Goal: Task Accomplishment & Management: Complete application form

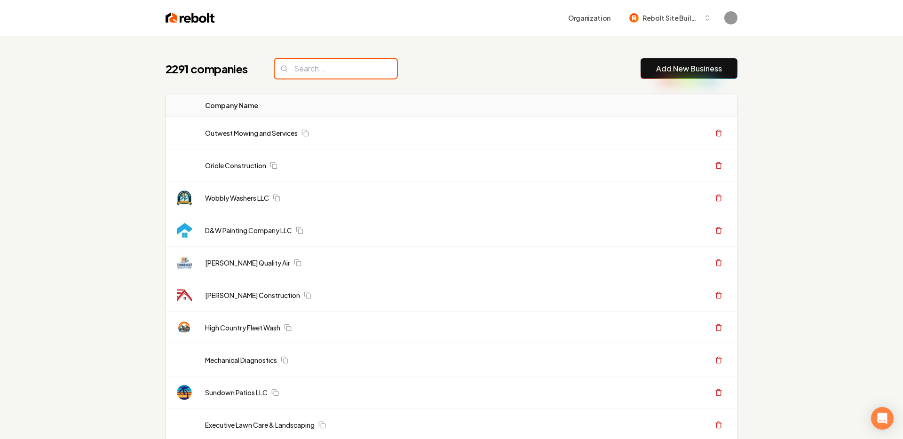
click at [322, 64] on input "search" at bounding box center [336, 69] width 122 height 20
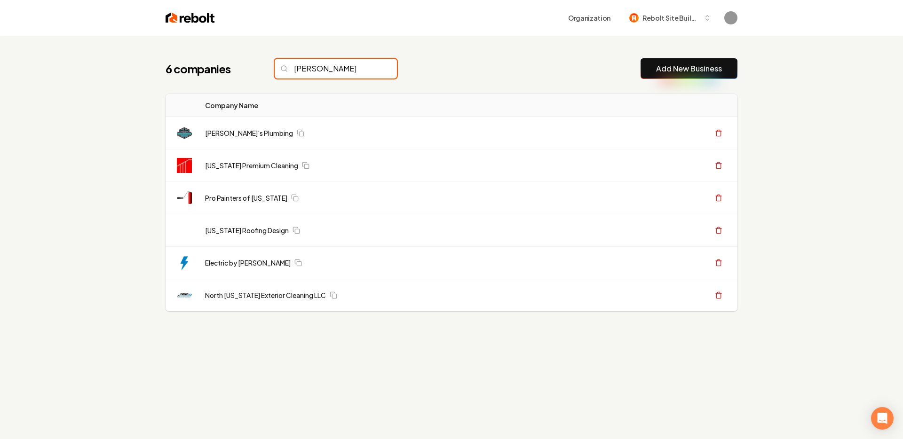
type input "george"
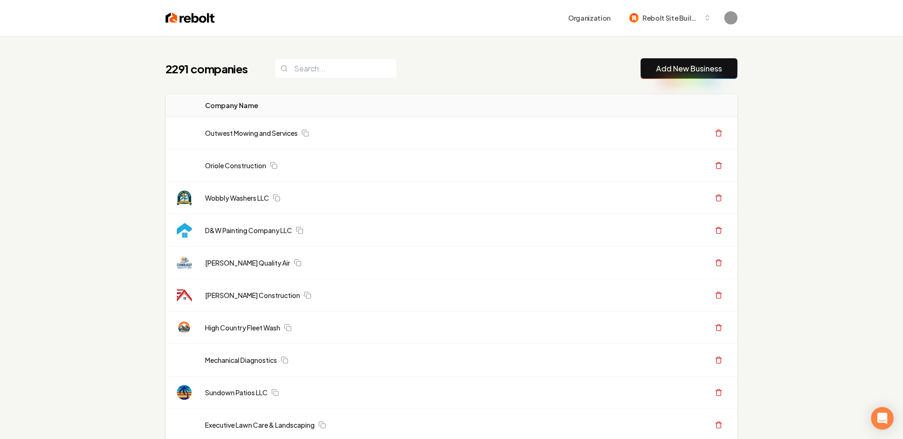
click at [651, 64] on button "Add New Business" at bounding box center [689, 68] width 97 height 21
click at [683, 67] on link "Add New Business" at bounding box center [689, 68] width 66 height 11
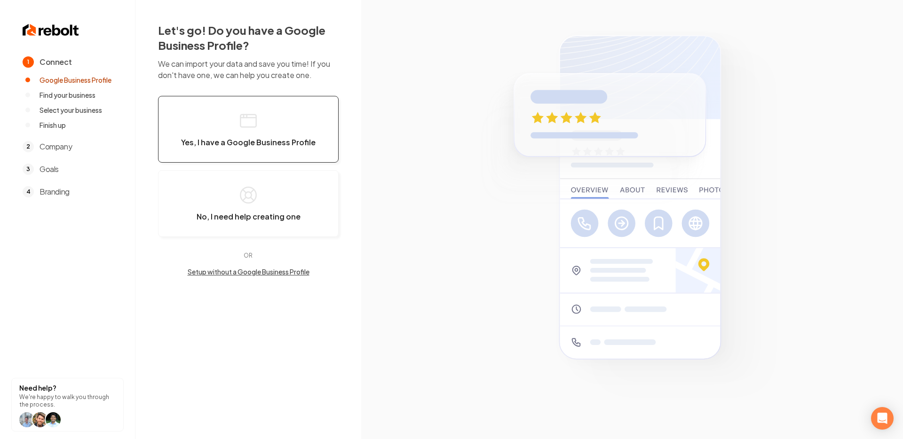
click at [230, 123] on button "Yes, I have a Google Business Profile" at bounding box center [248, 129] width 181 height 67
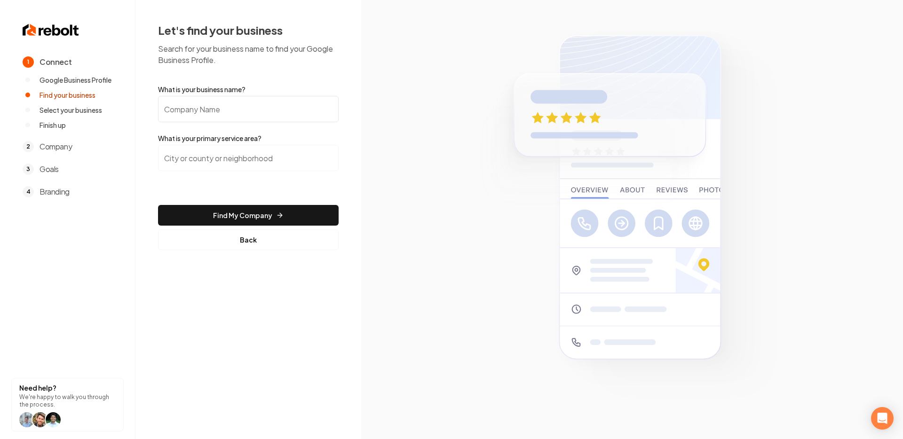
click at [214, 111] on input "What is your business name?" at bounding box center [248, 109] width 181 height 26
type input "George Malloch Company"
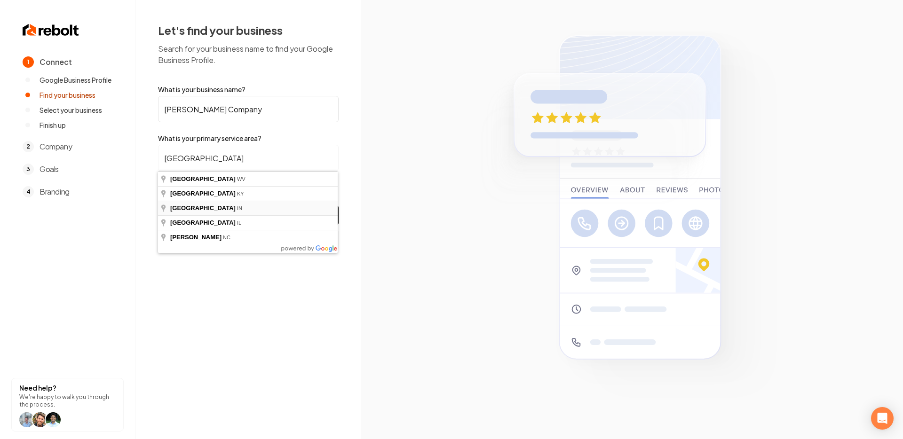
type input "Boone County, IN"
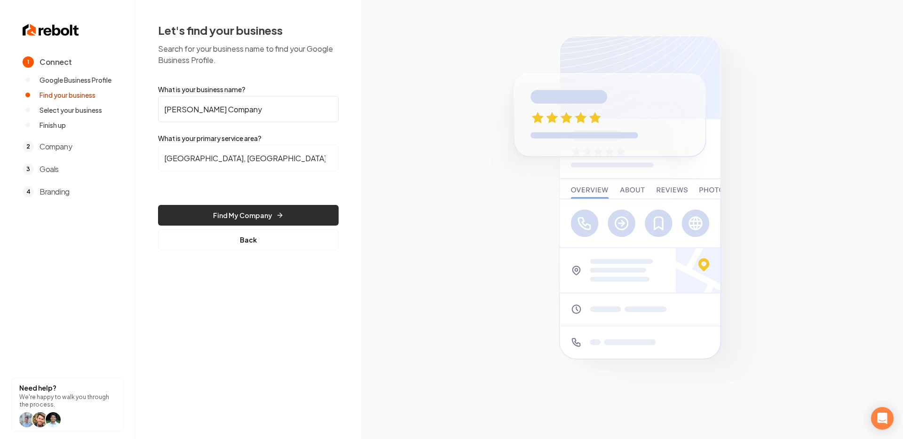
click at [253, 215] on button "Find My Company" at bounding box center [248, 215] width 181 height 21
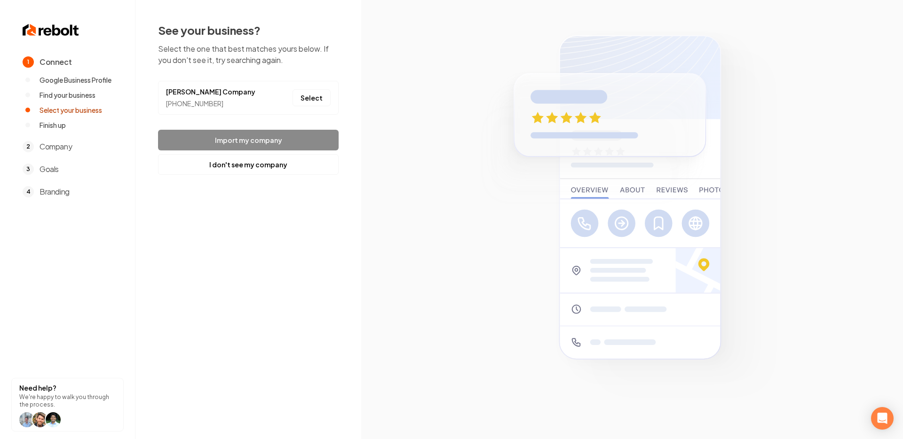
click at [235, 120] on div "See your business? Select the one that best matches yours below. If you don't s…" at bounding box center [248, 99] width 181 height 152
click at [260, 121] on div "See your business? Select the one that best matches yours below. If you don't s…" at bounding box center [248, 99] width 181 height 152
click at [257, 139] on footer "Import my company I don't see my company" at bounding box center [248, 152] width 181 height 45
click at [317, 102] on button "Select" at bounding box center [312, 97] width 38 height 17
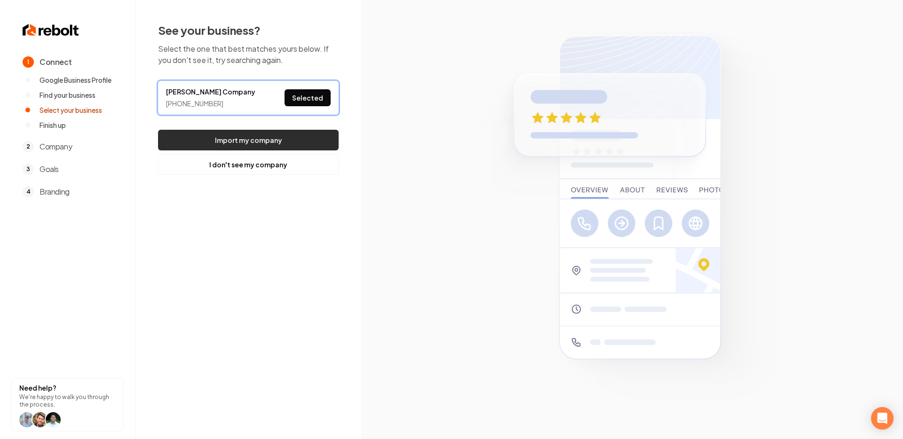
click at [293, 133] on button "Import my company" at bounding box center [248, 140] width 181 height 21
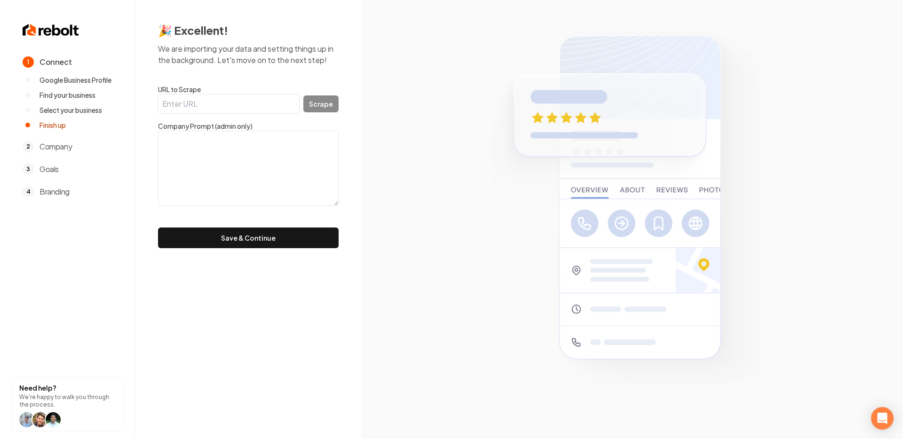
click at [226, 107] on input "URL to Scrape" at bounding box center [229, 104] width 142 height 20
paste input "https://www.georgemallochcompany.com/"
type input "https://www.georgemallochcompany.com/"
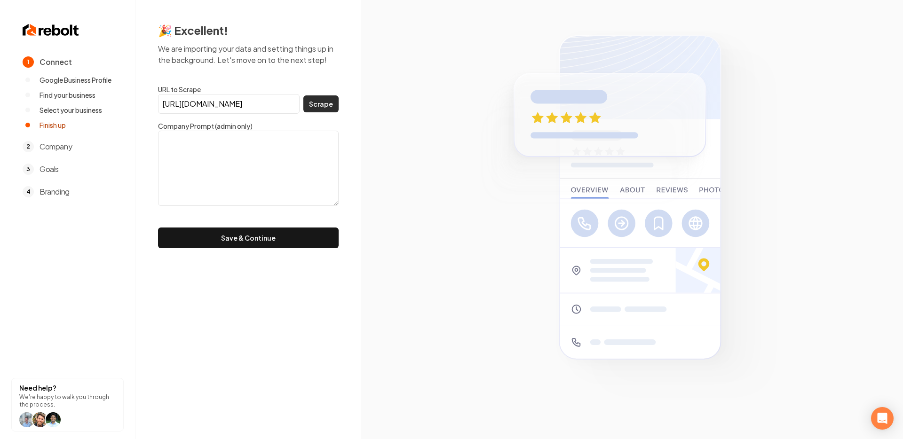
click at [328, 103] on button "Scrape" at bounding box center [320, 103] width 35 height 17
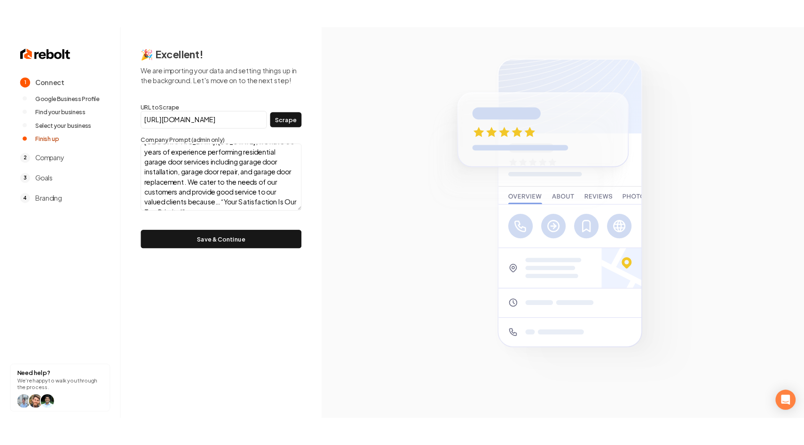
scroll to position [46, 0]
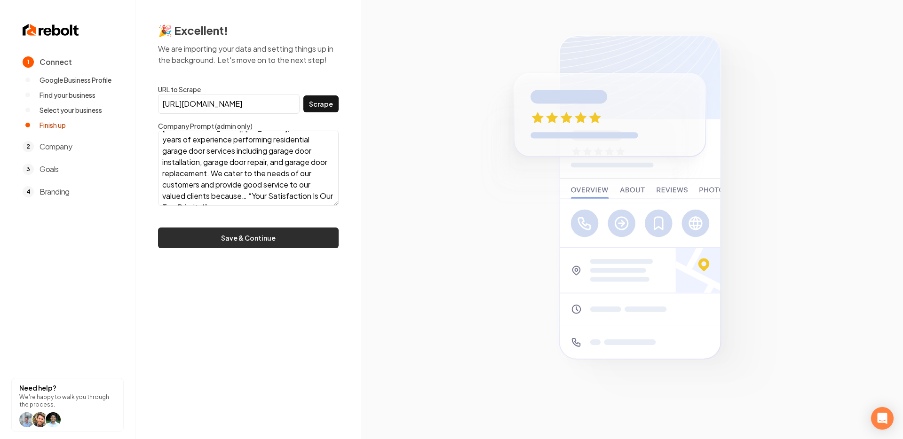
click at [274, 237] on button "Save & Continue" at bounding box center [248, 238] width 181 height 21
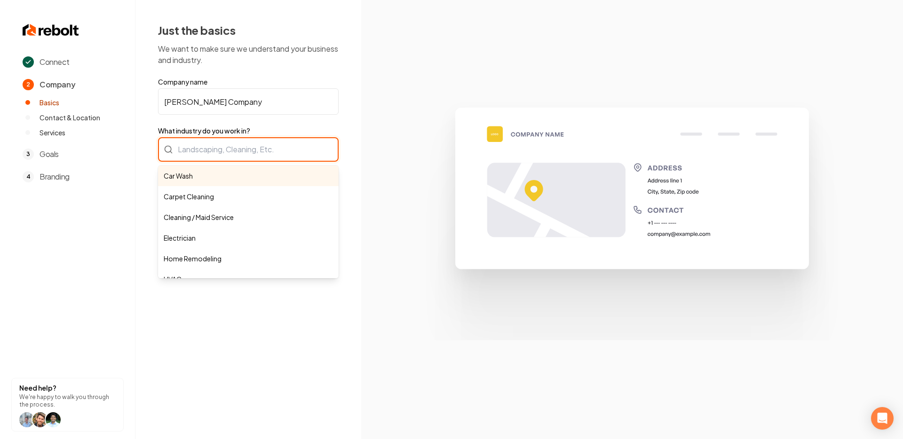
click at [274, 147] on div "Car Wash Carpet Cleaning Cleaning / Maid Service Electrician Home Remodeling HV…" at bounding box center [248, 149] width 181 height 24
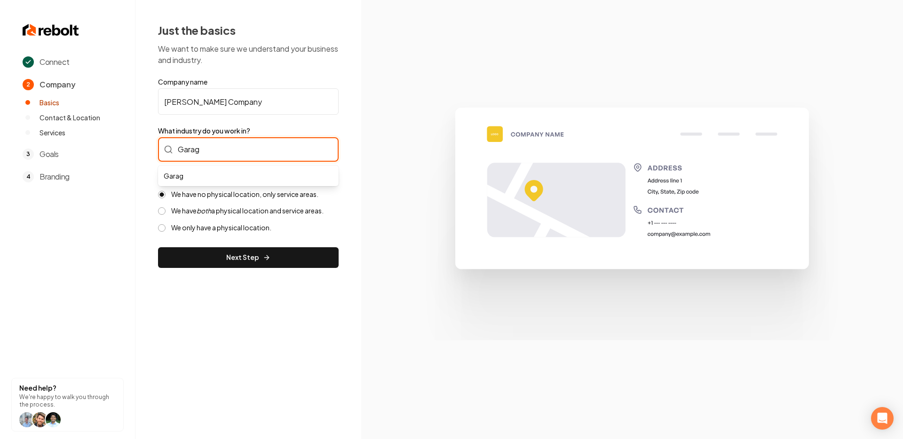
type input "Garage"
type input "Doo"
type input "Garage Door"
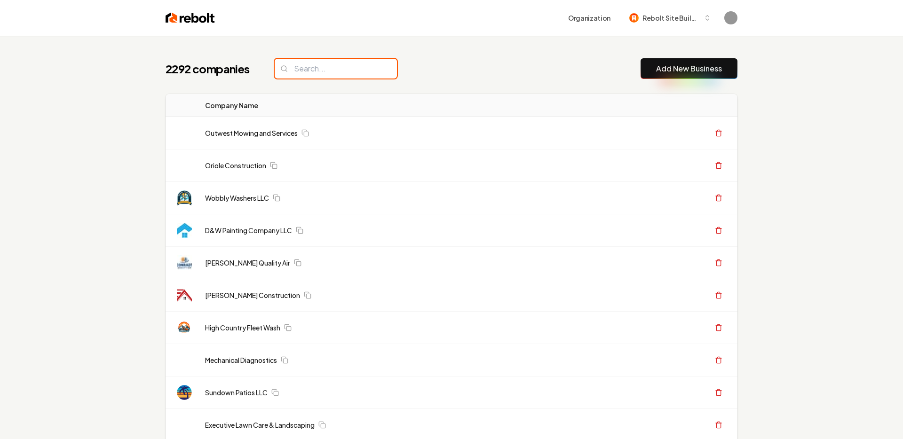
click at [319, 73] on input "search" at bounding box center [336, 69] width 122 height 20
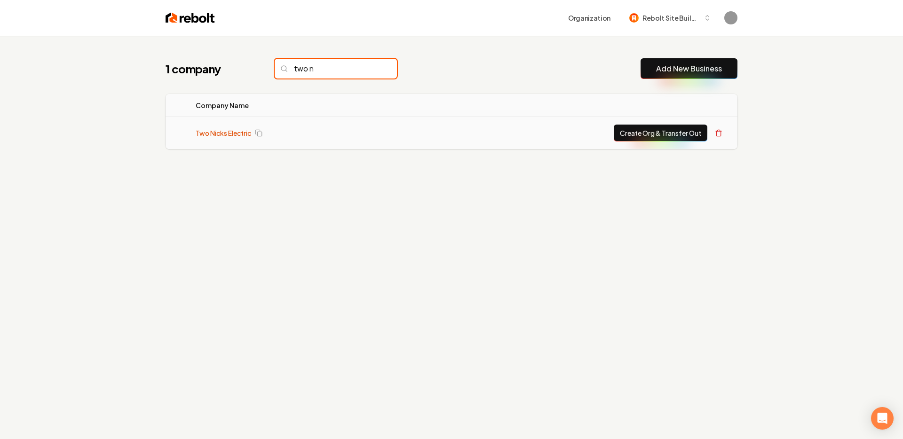
type input "two n"
click at [221, 133] on link "Two Nicks Electric" at bounding box center [224, 132] width 56 height 9
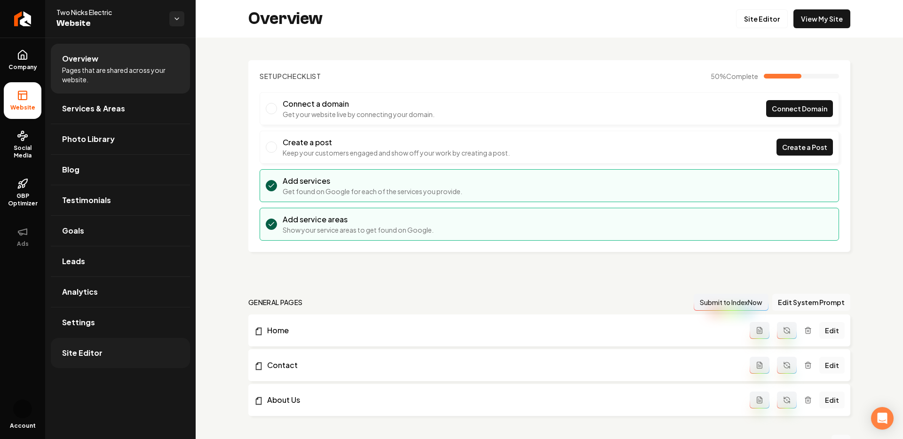
click at [95, 351] on span "Site Editor" at bounding box center [82, 353] width 40 height 11
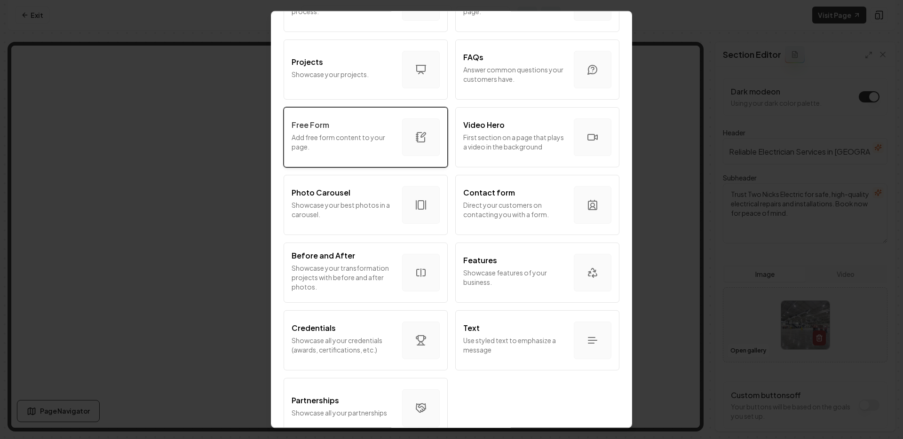
scroll to position [463, 0]
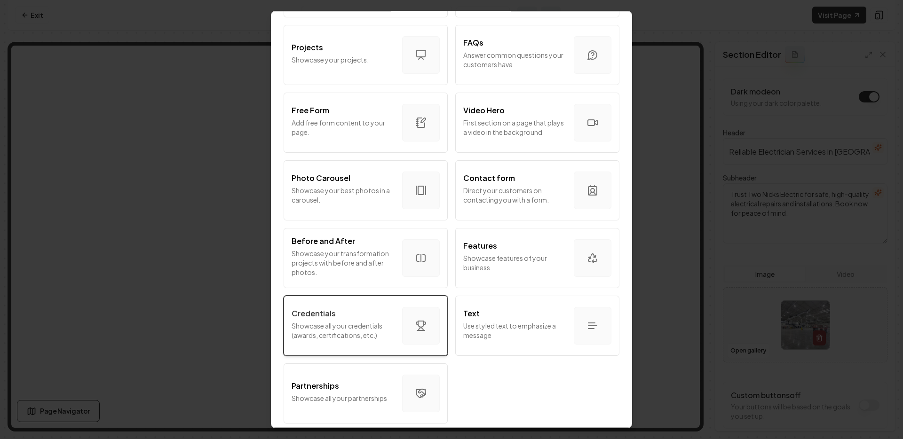
drag, startPoint x: 410, startPoint y: 338, endPoint x: 407, endPoint y: 334, distance: 5.1
click at [407, 334] on div "button" at bounding box center [421, 326] width 38 height 38
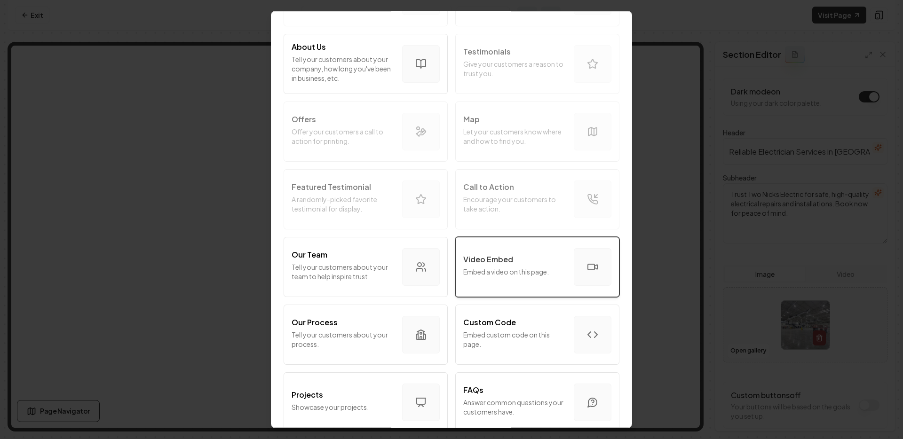
scroll to position [149, 0]
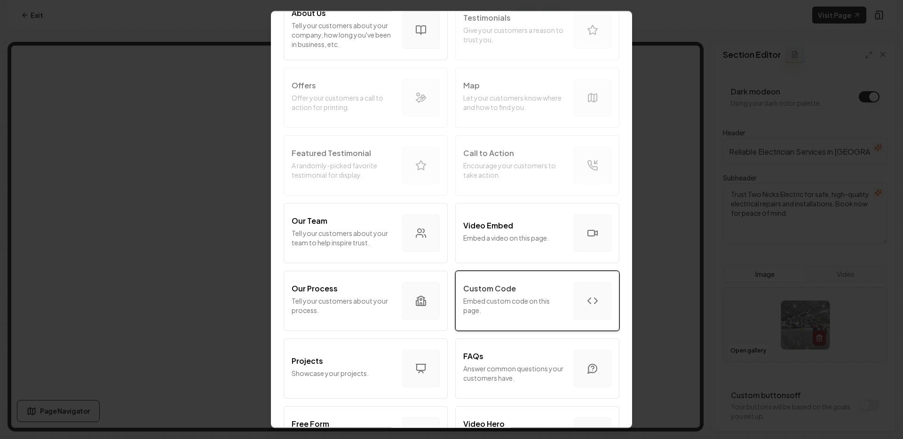
click at [512, 318] on div "Custom Code Embed custom code on this page." at bounding box center [514, 301] width 103 height 36
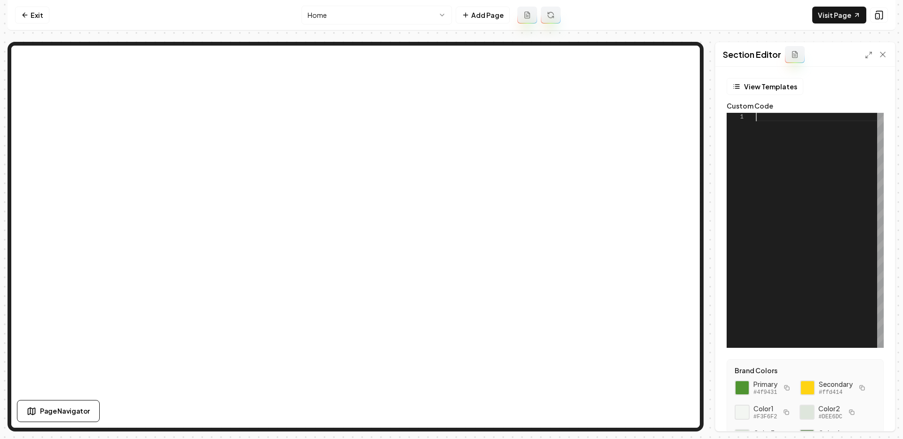
click at [847, 304] on div at bounding box center [820, 230] width 128 height 235
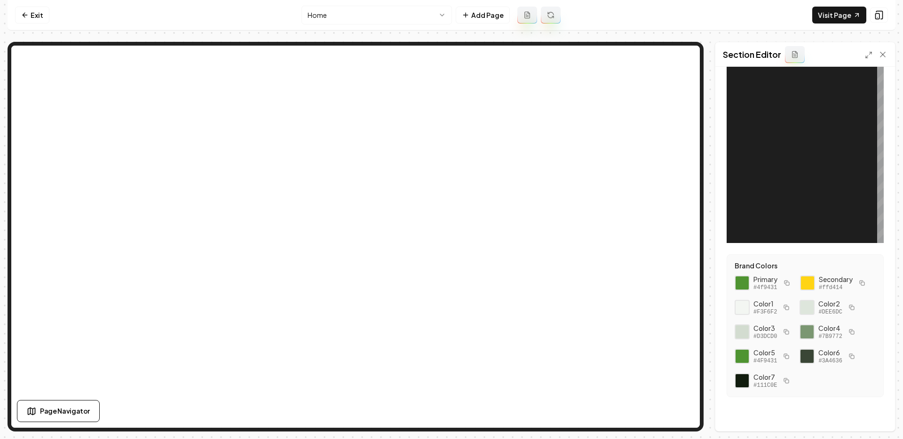
scroll to position [0, 0]
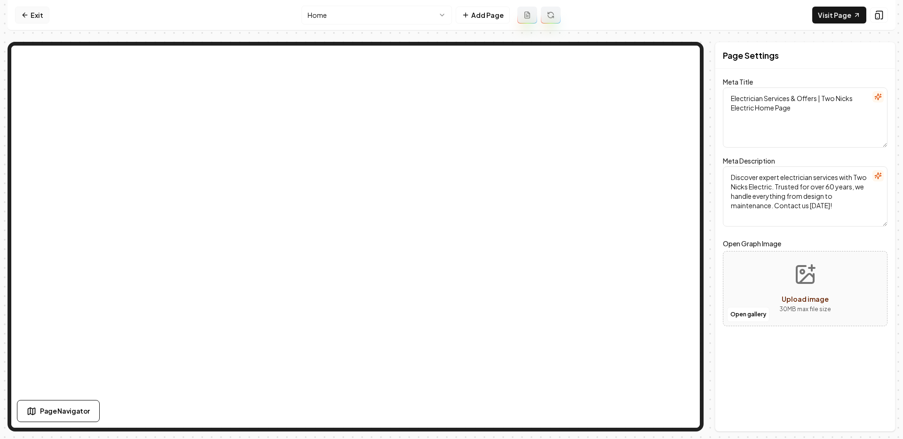
click at [29, 10] on link "Exit" at bounding box center [32, 15] width 34 height 17
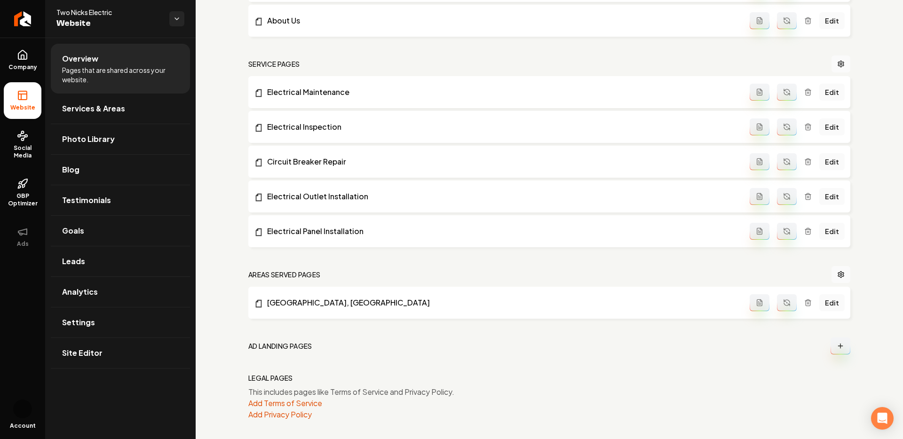
scroll to position [383, 0]
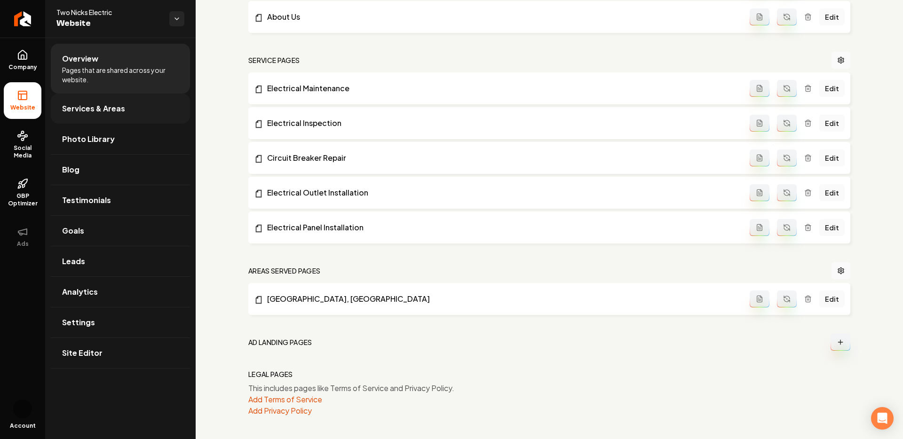
click at [135, 112] on link "Services & Areas" at bounding box center [120, 109] width 139 height 30
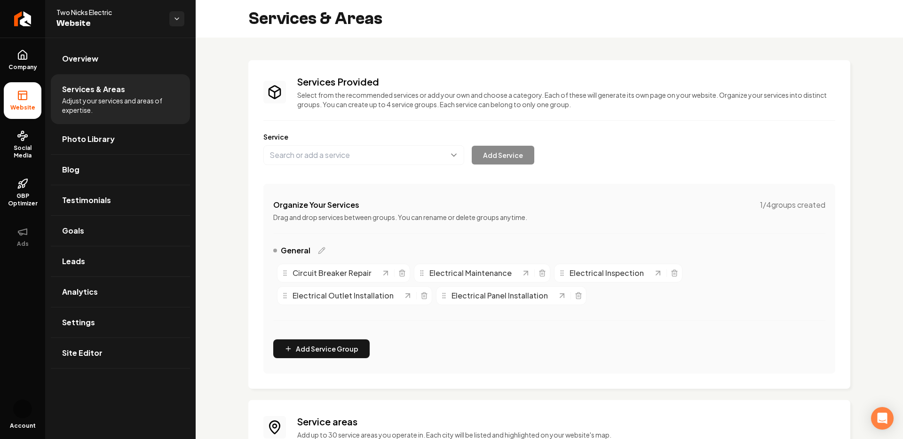
scroll to position [125, 0]
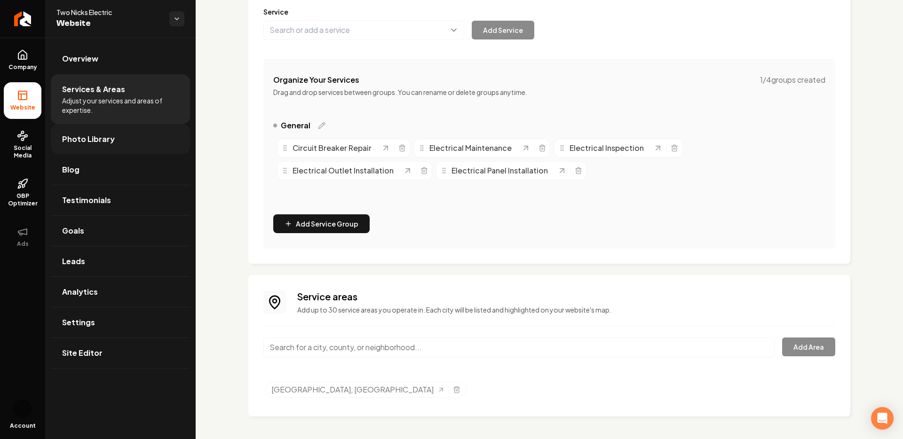
click at [120, 140] on link "Photo Library" at bounding box center [120, 139] width 139 height 30
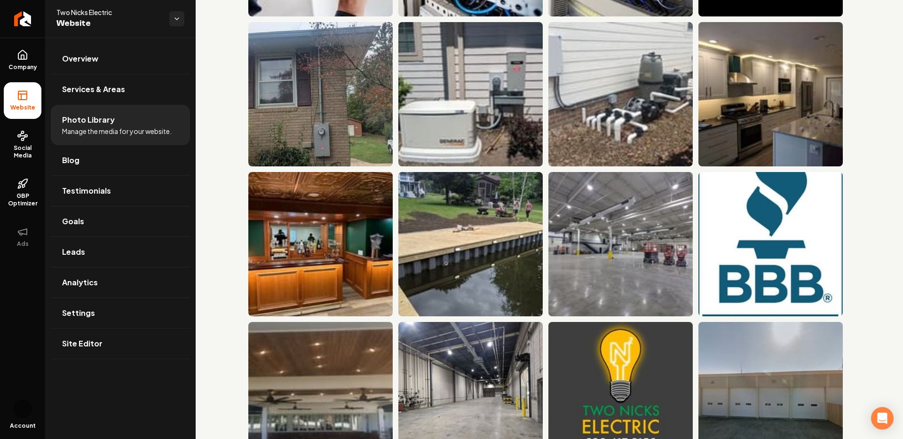
scroll to position [238, 0]
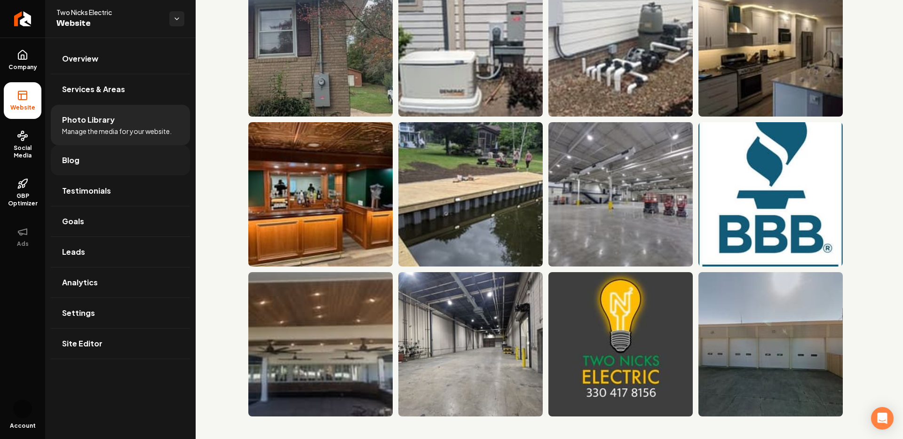
click at [158, 160] on link "Blog" at bounding box center [120, 160] width 139 height 30
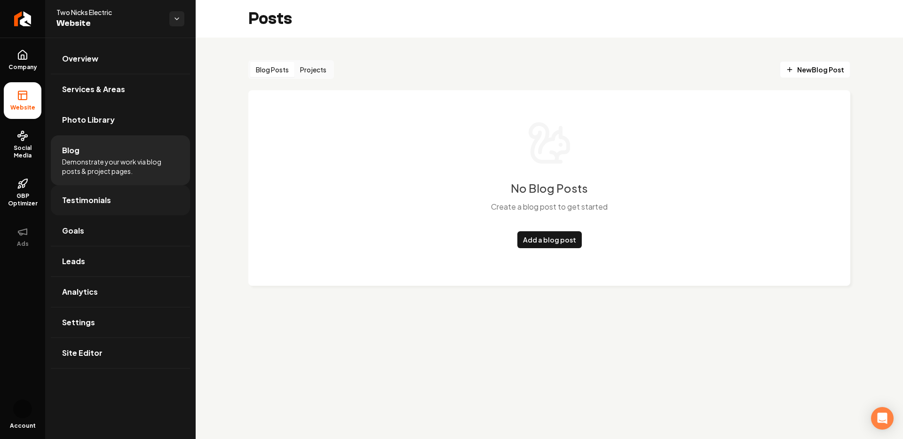
click at [139, 208] on link "Testimonials" at bounding box center [120, 200] width 139 height 30
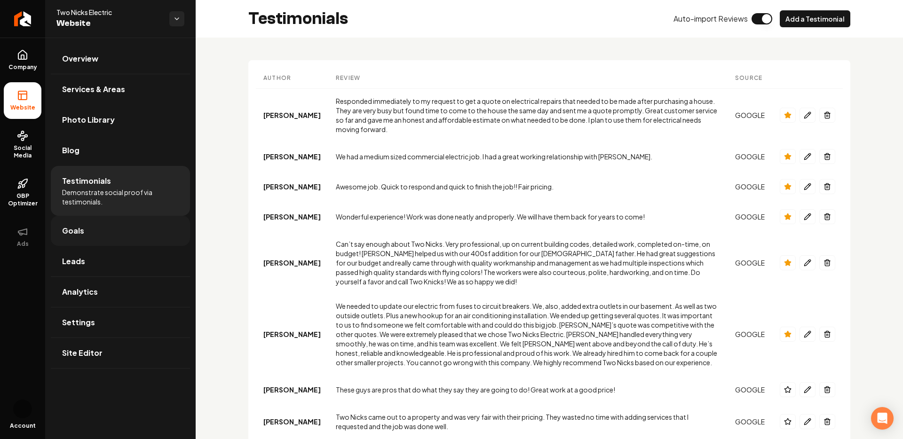
click at [135, 226] on link "Goals" at bounding box center [120, 231] width 139 height 30
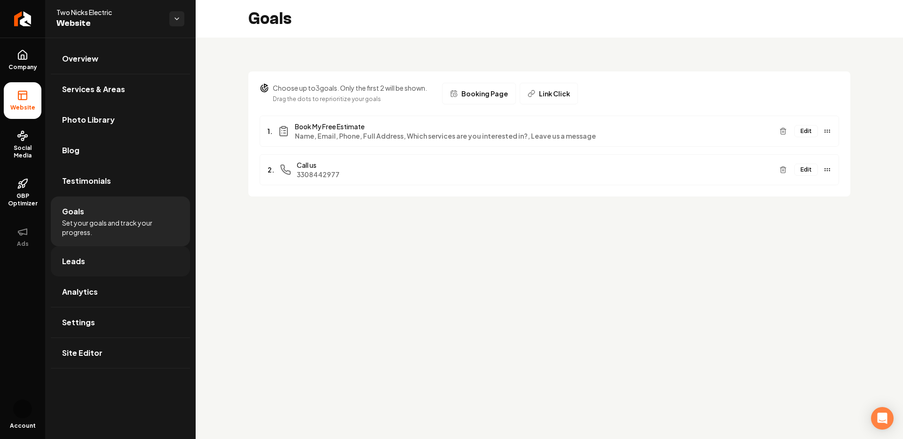
click at [123, 262] on link "Leads" at bounding box center [120, 261] width 139 height 30
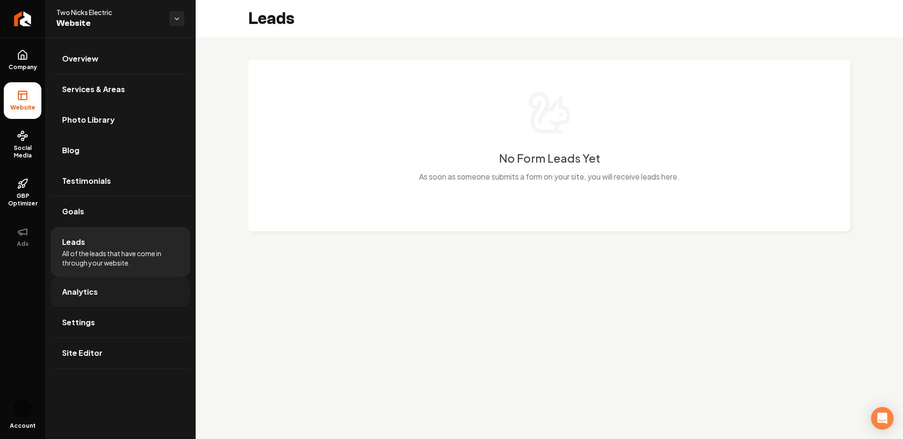
click at [124, 297] on link "Analytics" at bounding box center [120, 292] width 139 height 30
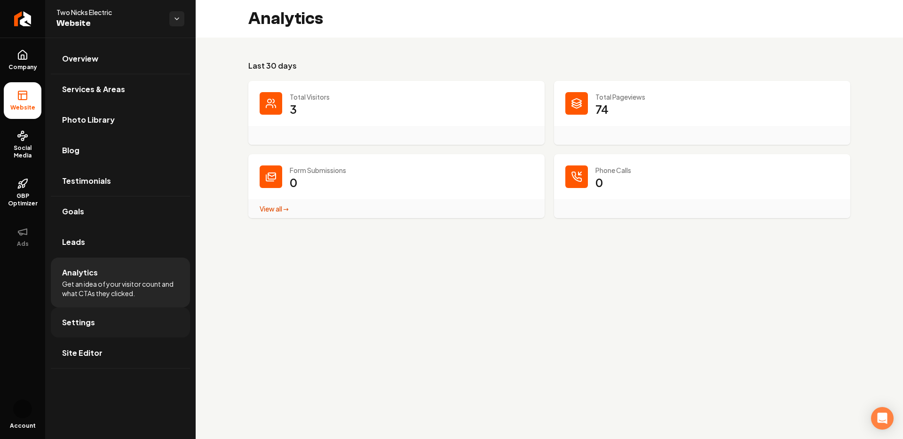
click at [120, 325] on link "Settings" at bounding box center [120, 323] width 139 height 30
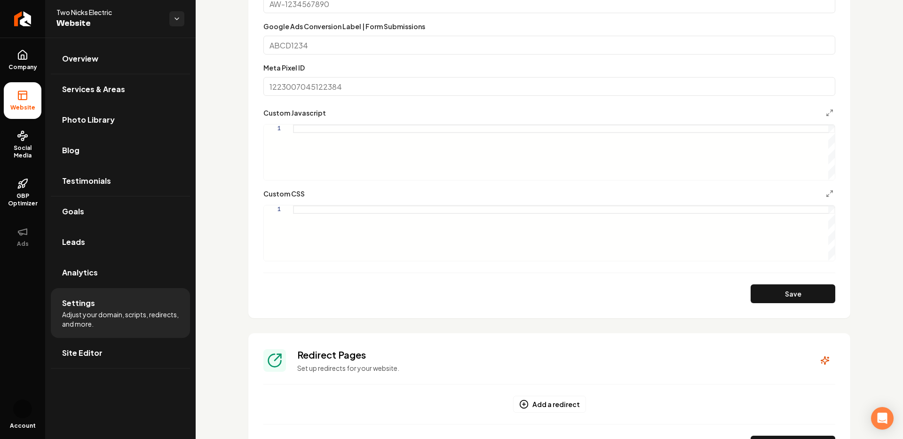
scroll to position [453, 0]
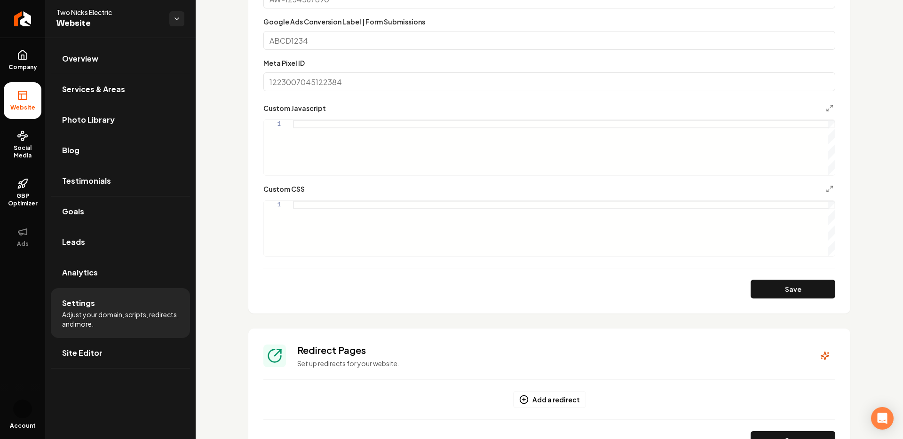
click at [321, 213] on div "Main content area" at bounding box center [564, 229] width 542 height 56
click at [336, 126] on div "Main content area" at bounding box center [564, 148] width 542 height 56
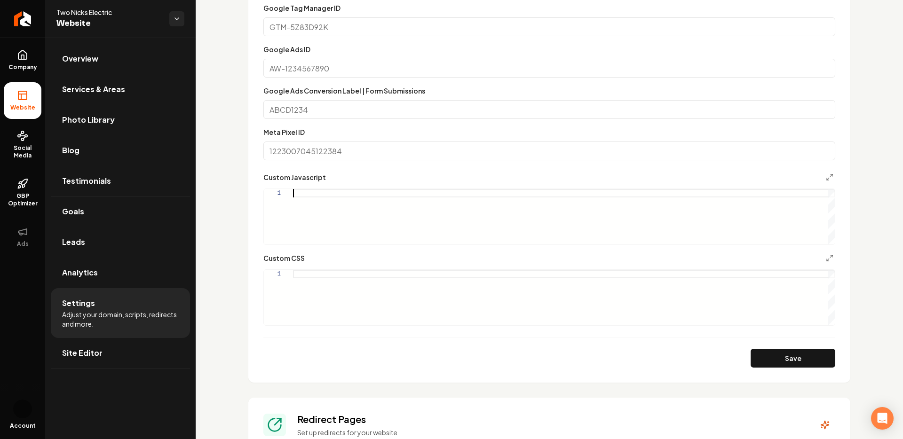
scroll to position [349, 0]
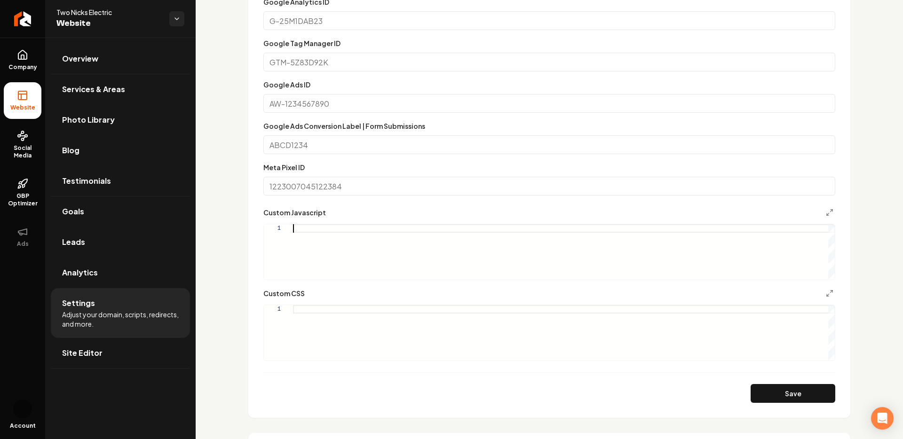
click at [322, 244] on div "Main content area" at bounding box center [564, 252] width 542 height 56
